Goal: Task Accomplishment & Management: Manage account settings

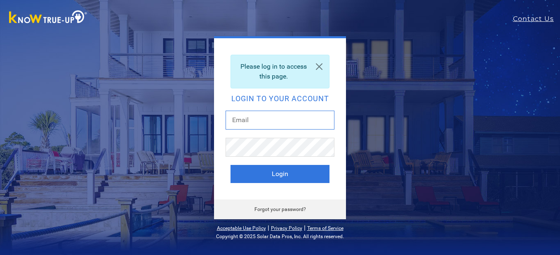
drag, startPoint x: 0, startPoint y: 0, endPoint x: 256, endPoint y: 123, distance: 284.0
click at [256, 123] on input "text" at bounding box center [279, 120] width 109 height 19
type input "[EMAIL_ADDRESS][DOMAIN_NAME]"
click at [230, 165] on button "Login" at bounding box center [279, 174] width 99 height 18
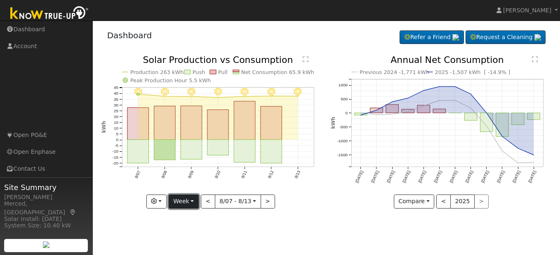
click at [194, 205] on button "Week" at bounding box center [184, 202] width 30 height 14
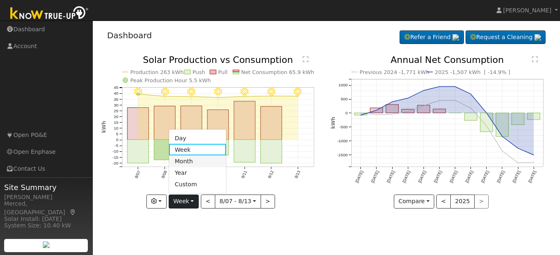
click at [197, 165] on link "Month" at bounding box center [197, 162] width 57 height 12
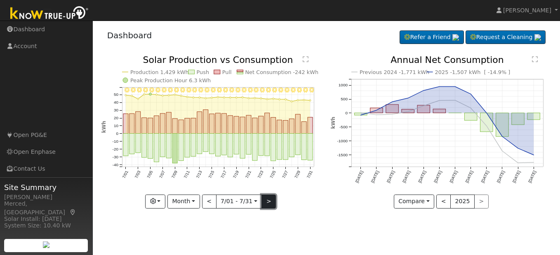
click at [266, 204] on button ">" at bounding box center [268, 202] width 14 height 14
type input "[DATE]"
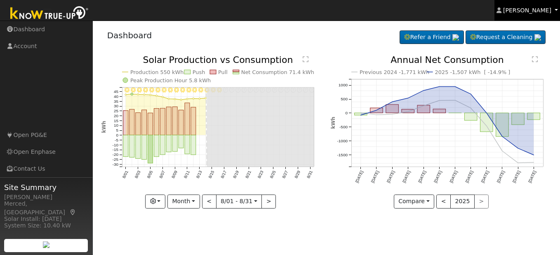
click at [522, 9] on span "[PERSON_NAME]" at bounding box center [527, 10] width 48 height 7
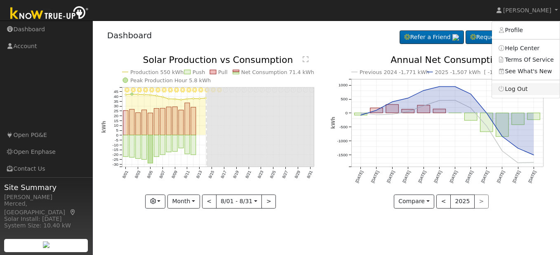
click at [520, 88] on link "Log Out" at bounding box center [526, 89] width 68 height 12
